Goal: Information Seeking & Learning: Find specific fact

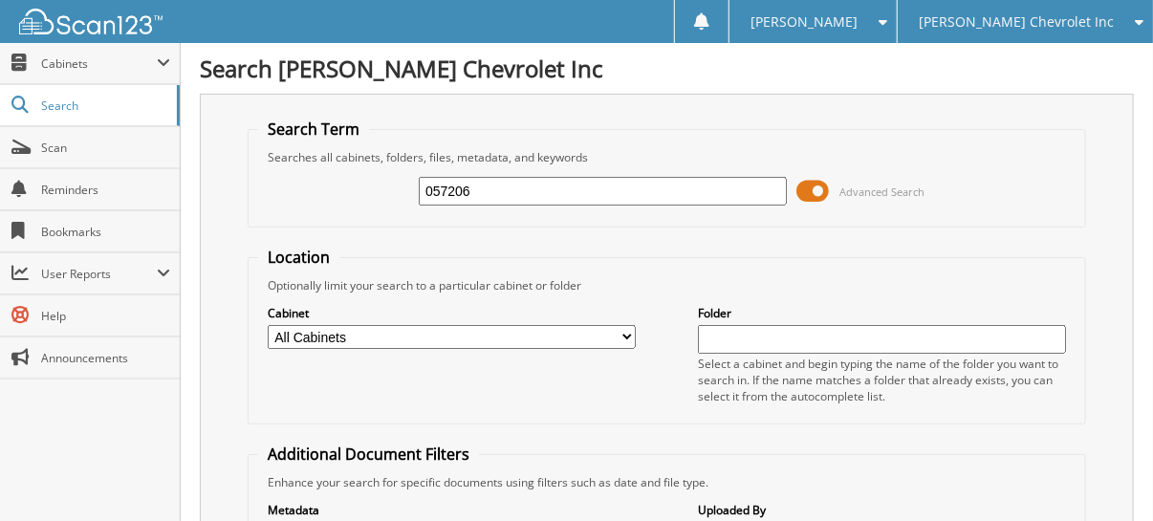
type input "057206"
drag, startPoint x: 486, startPoint y: 187, endPoint x: 164, endPoint y: 172, distance: 322.5
type input "[PERSON_NAME]"
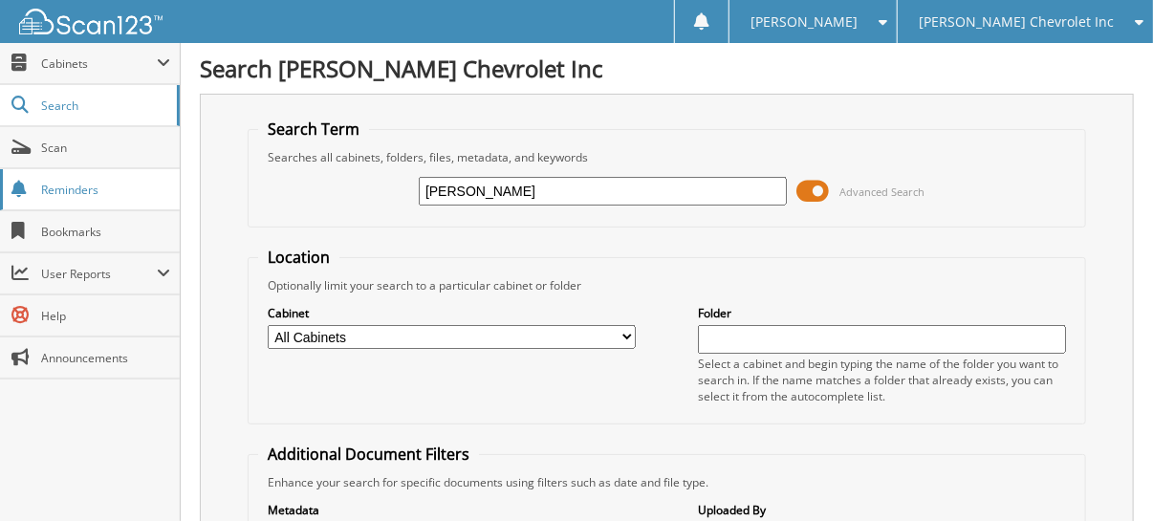
drag, startPoint x: 523, startPoint y: 193, endPoint x: 274, endPoint y: 199, distance: 248.6
click at [285, 198] on div "[PERSON_NAME] Advanced Search" at bounding box center [666, 191] width 817 height 52
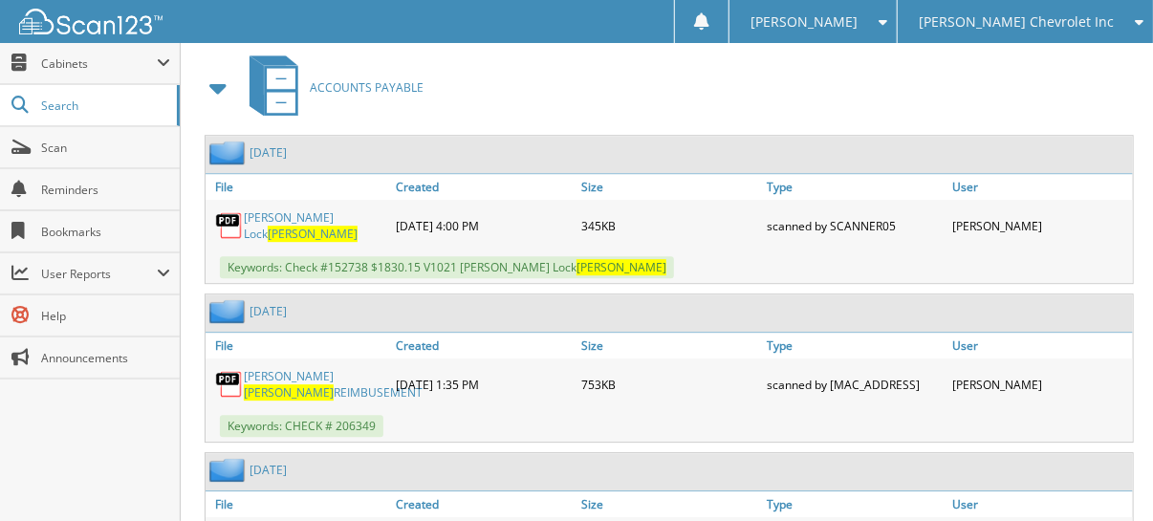
scroll to position [2006, 0]
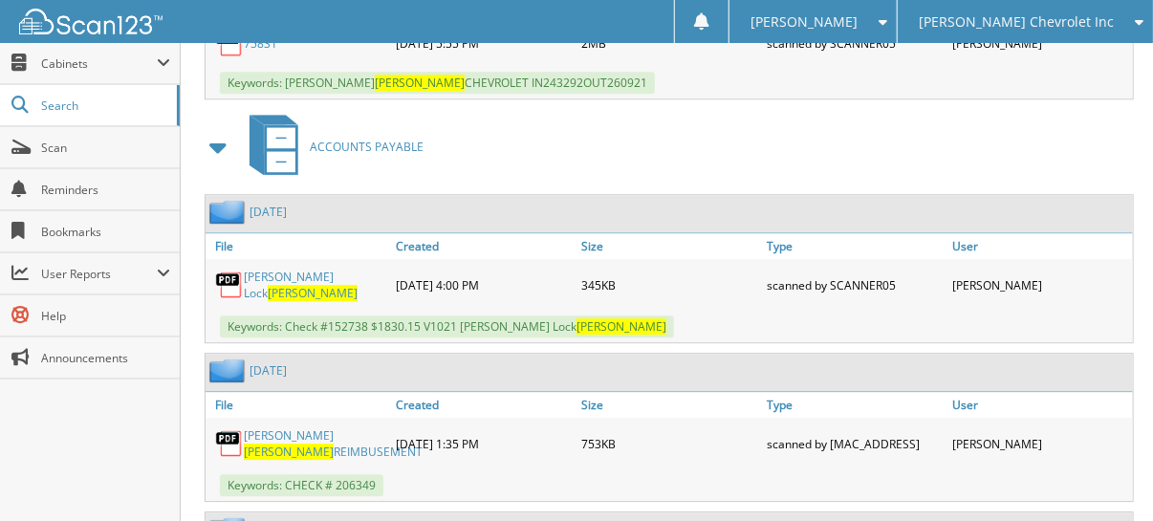
click at [212, 130] on span at bounding box center [218, 147] width 27 height 34
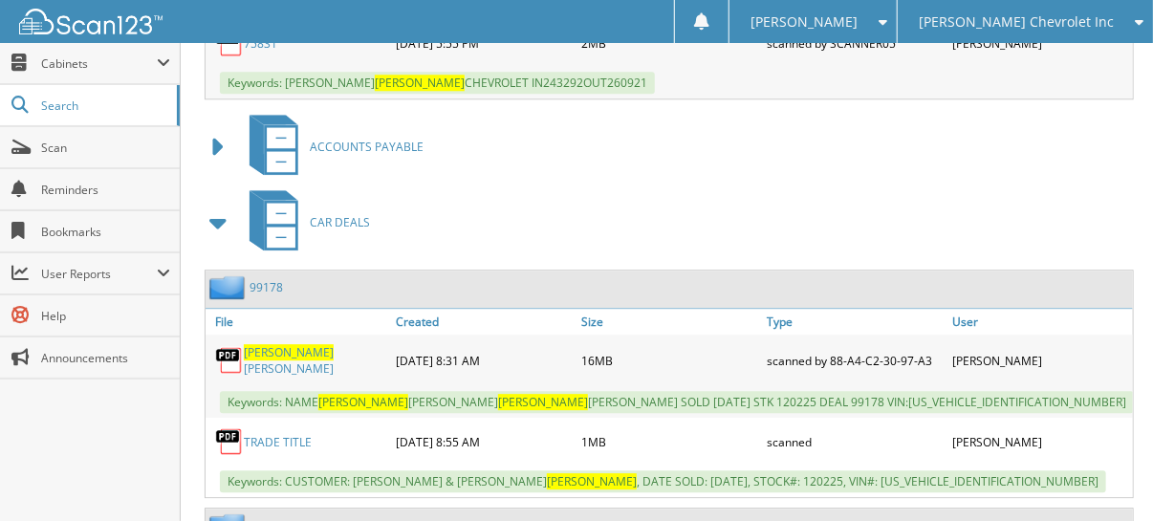
click at [216, 205] on span at bounding box center [218, 222] width 27 height 34
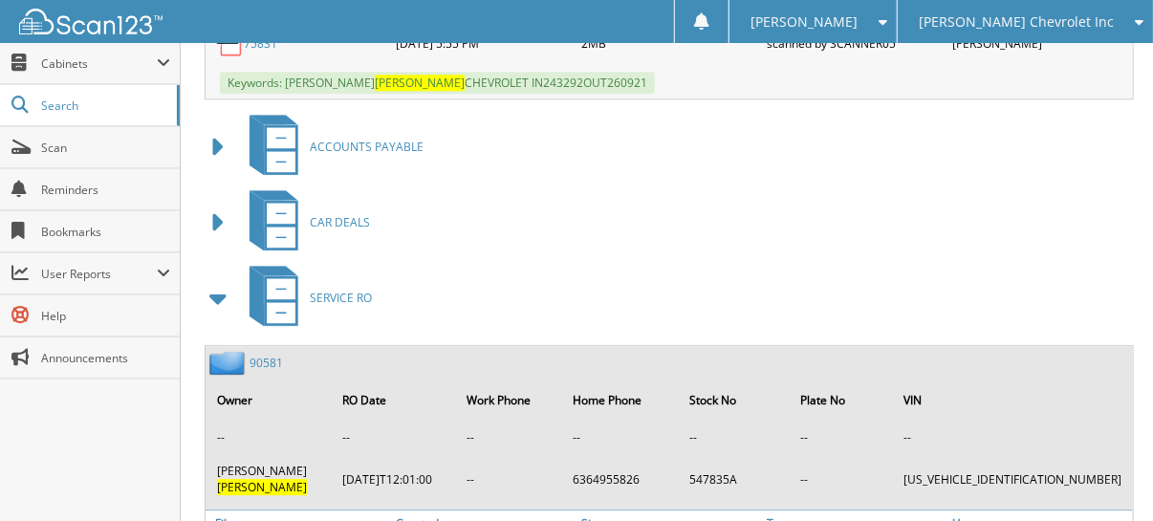
click at [220, 281] on span at bounding box center [218, 298] width 27 height 34
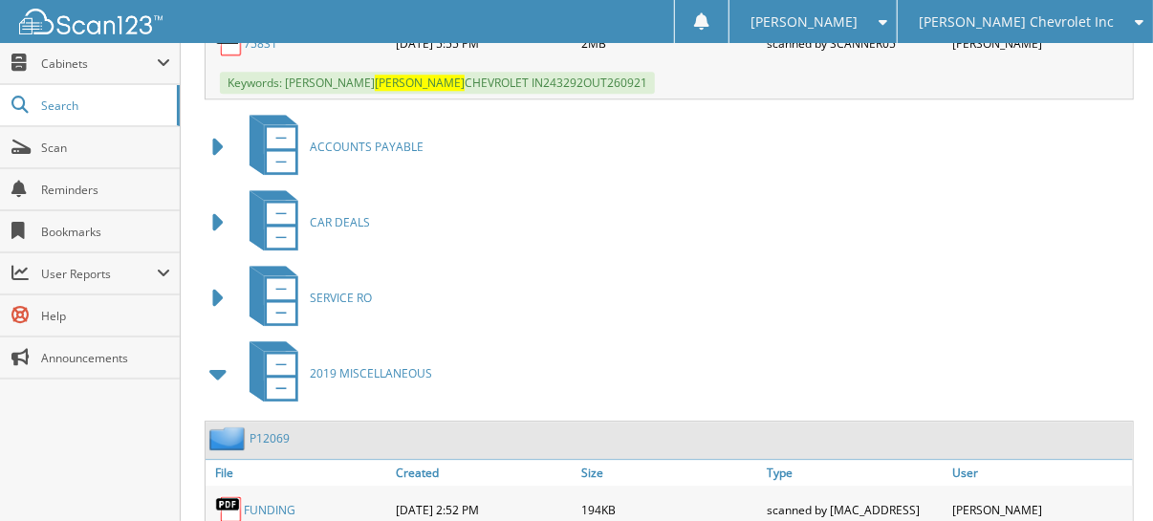
click at [217, 357] on span at bounding box center [218, 374] width 27 height 34
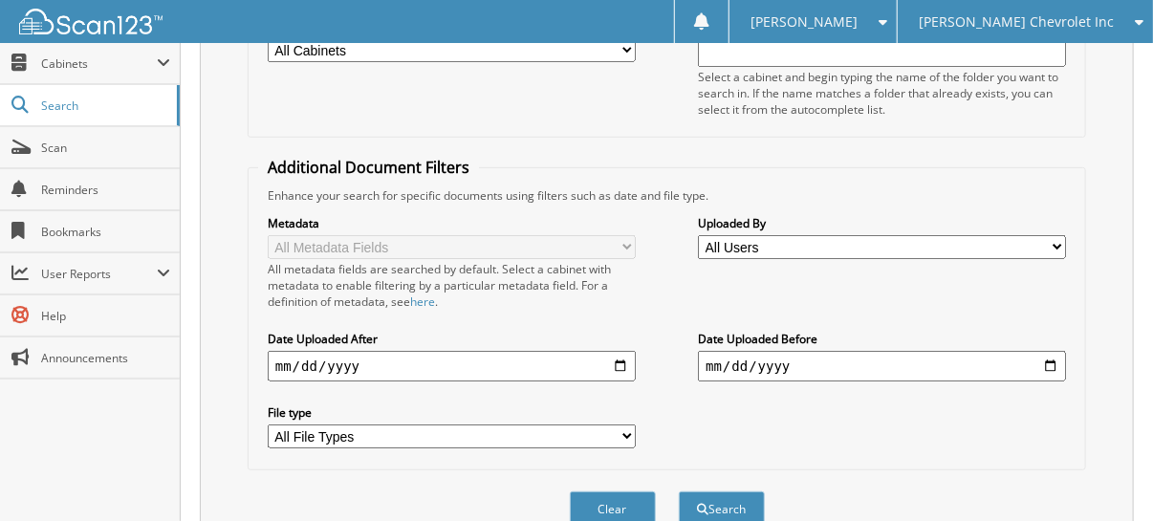
scroll to position [0, 0]
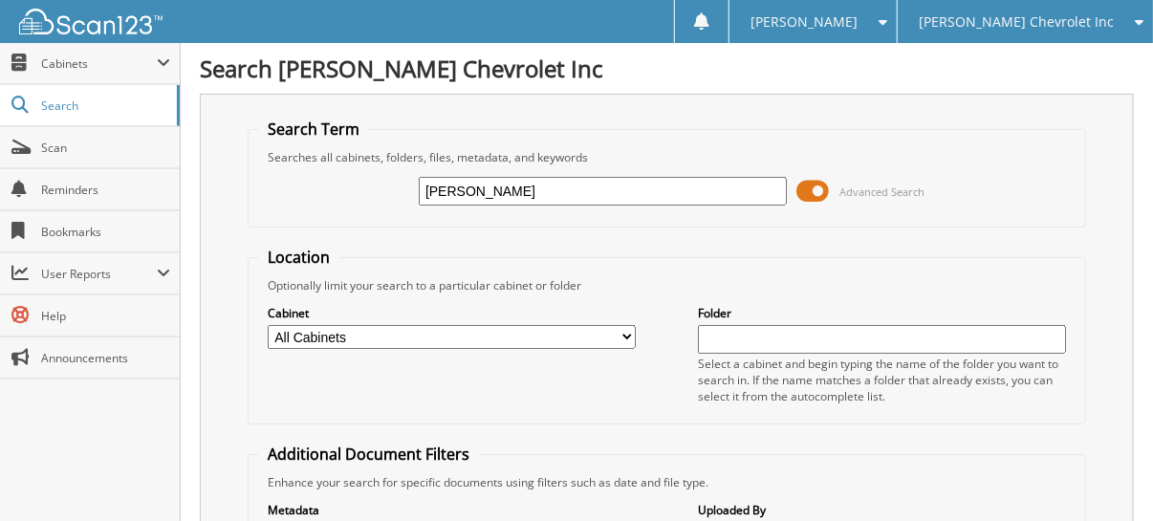
drag, startPoint x: 555, startPoint y: 192, endPoint x: 209, endPoint y: 172, distance: 346.6
click at [209, 172] on div "Search Term Searches all cabinets, folders, files, metadata, and keywords [PERS…" at bounding box center [667, 468] width 934 height 748
type input "[PERSON_NAME]"
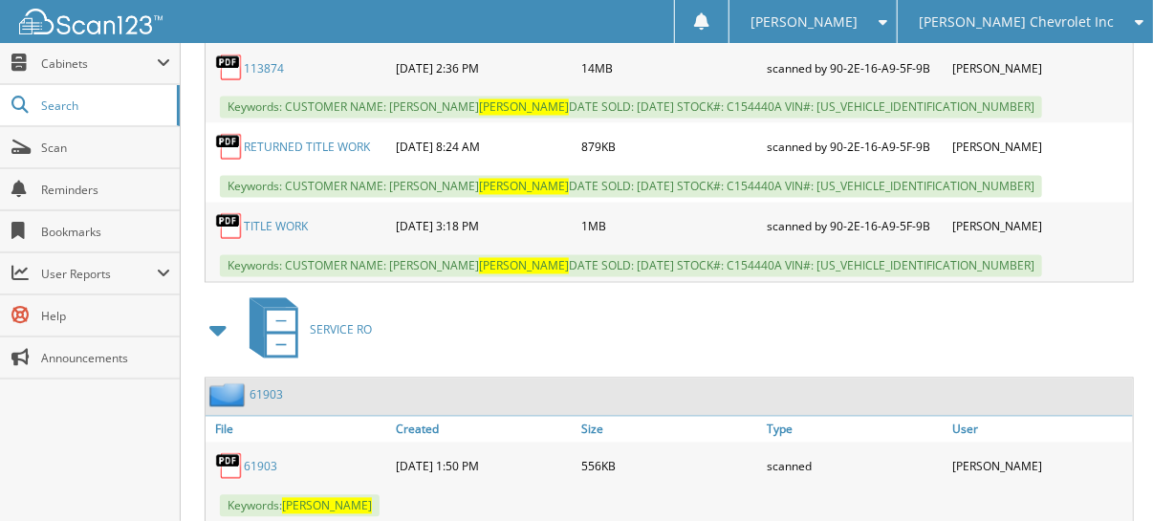
scroll to position [1242, 0]
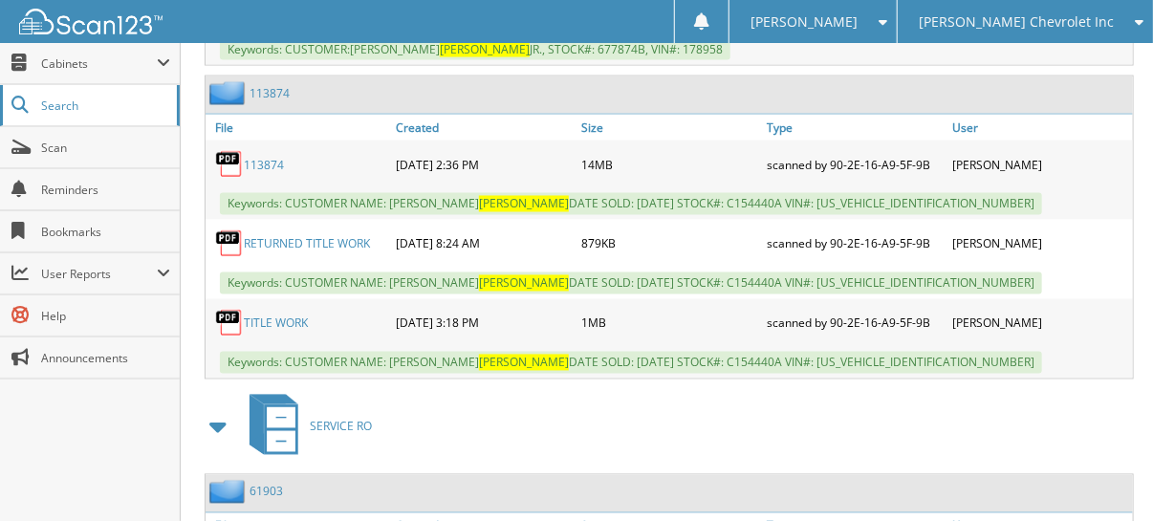
click at [95, 115] on link "Search" at bounding box center [90, 105] width 180 height 41
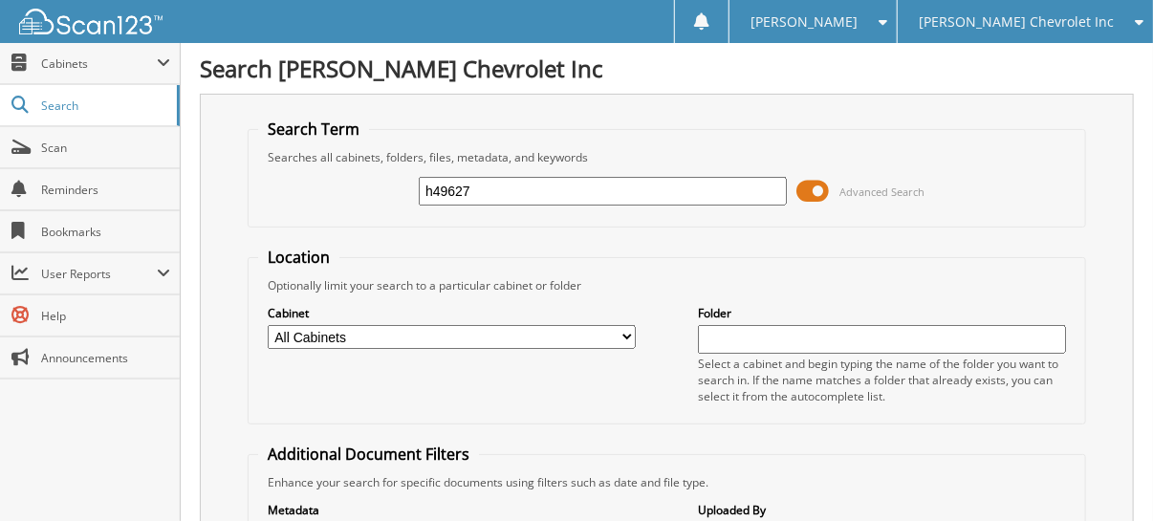
type input "h49627"
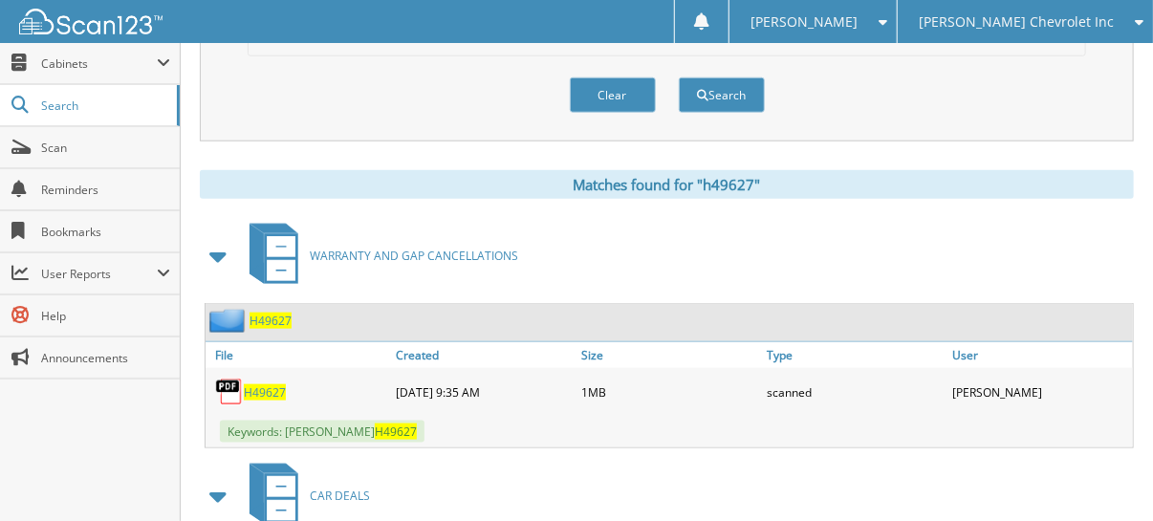
scroll to position [765, 0]
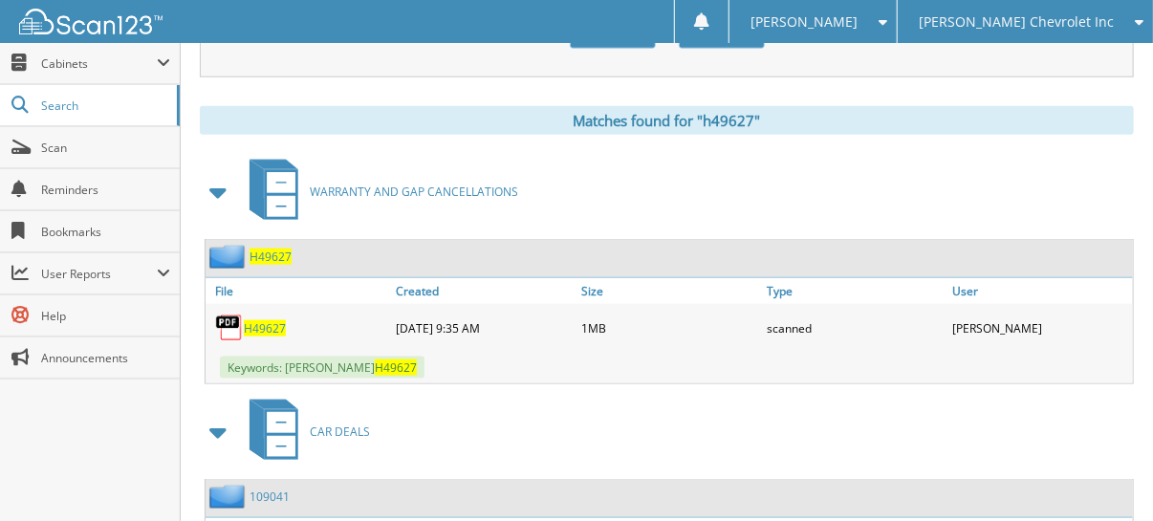
click at [271, 320] on span "H49627" at bounding box center [265, 328] width 42 height 16
